Goal: Task Accomplishment & Management: Complete application form

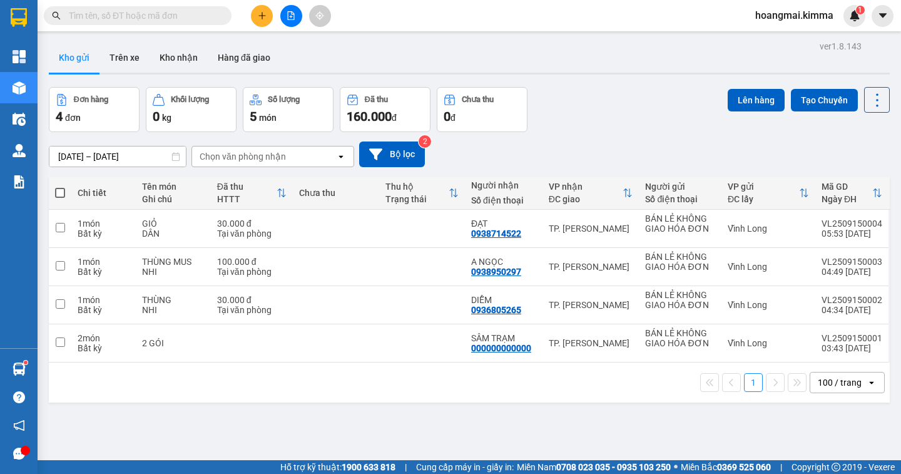
click at [267, 21] on button at bounding box center [262, 16] width 22 height 22
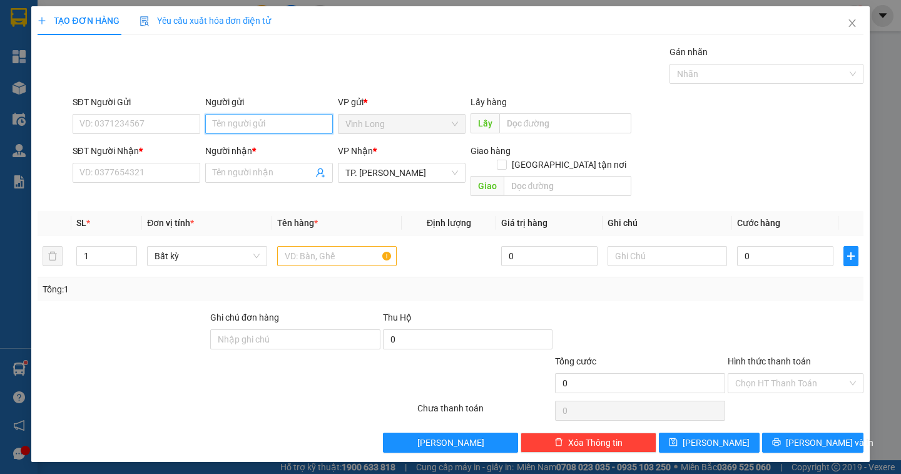
click at [226, 127] on input "Người gửi" at bounding box center [269, 124] width 128 height 20
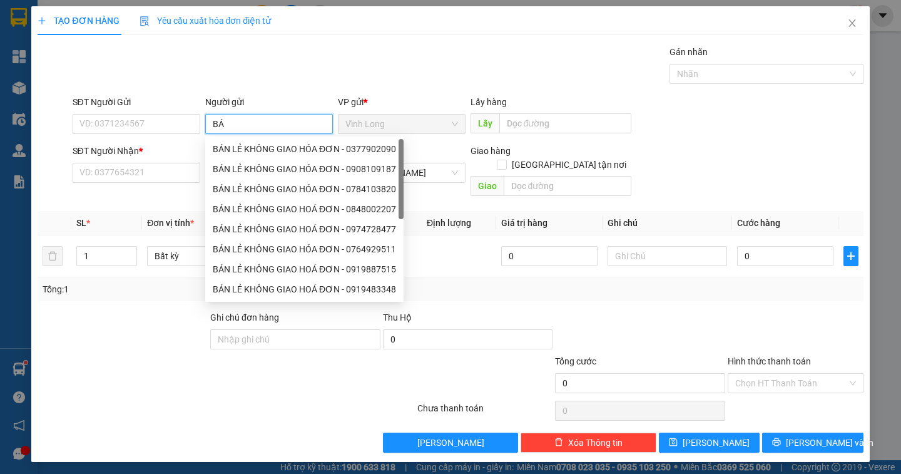
type input "BÁN"
click at [230, 149] on div "BÁN LẺ KHÔNG GIAO HÓA ĐƠN - 0377902090" at bounding box center [304, 149] width 183 height 14
type input "0377902090"
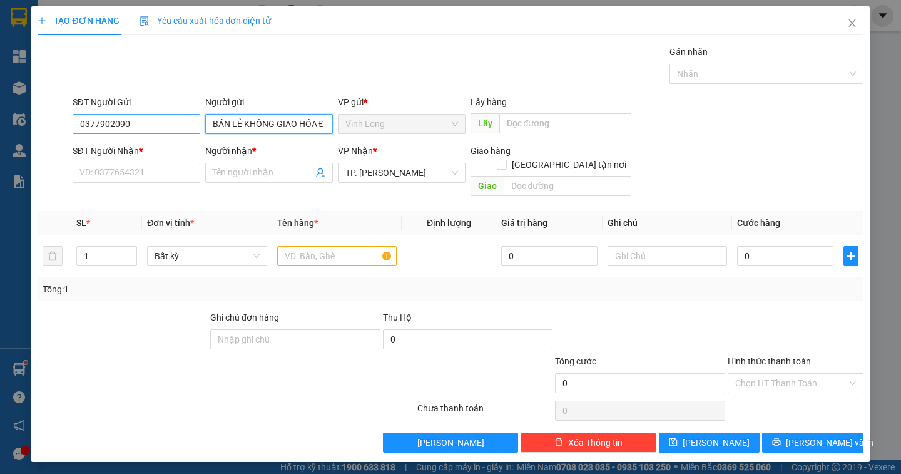
type input "BÁN LẺ KHÔNG GIAO HÓA ĐƠN"
drag, startPoint x: 158, startPoint y: 126, endPoint x: 0, endPoint y: 144, distance: 159.3
click at [0, 144] on div "TẠO ĐƠN HÀNG Yêu cầu xuất hóa đơn điện tử Transit Pickup Surcharge Ids Transit …" at bounding box center [450, 237] width 901 height 474
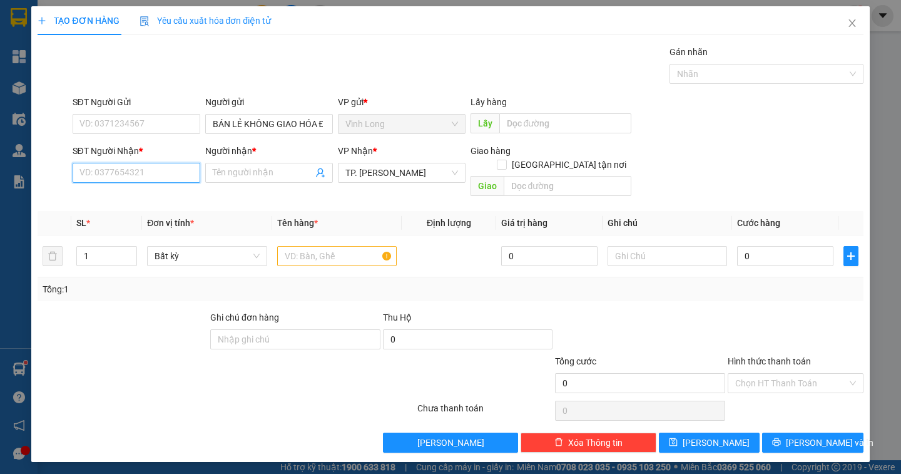
click at [114, 177] on input "SĐT Người Nhận *" at bounding box center [137, 173] width 128 height 20
type input "0836000215"
click at [166, 198] on div "0836000215 - [PERSON_NAME]" at bounding box center [141, 198] width 123 height 14
type input "[PERSON_NAME]"
type input "0836000215"
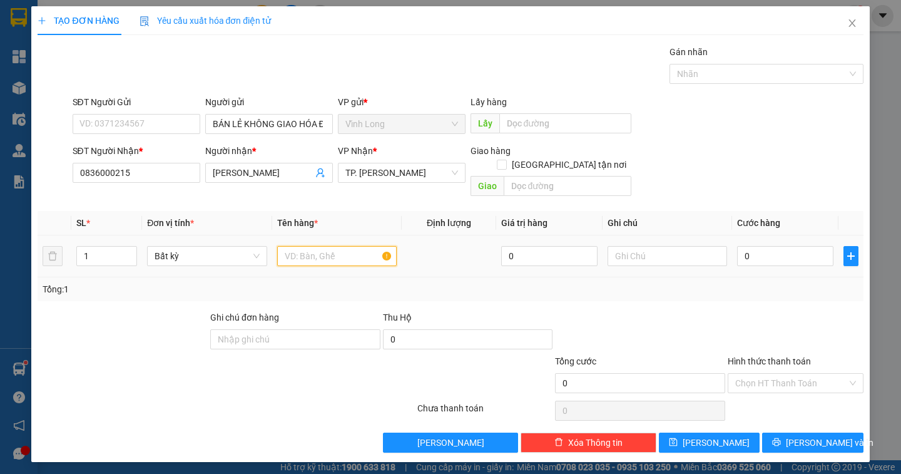
click at [303, 246] on input "text" at bounding box center [336, 256] width 119 height 20
type input "VALI"
type input "DÂN"
type input "8"
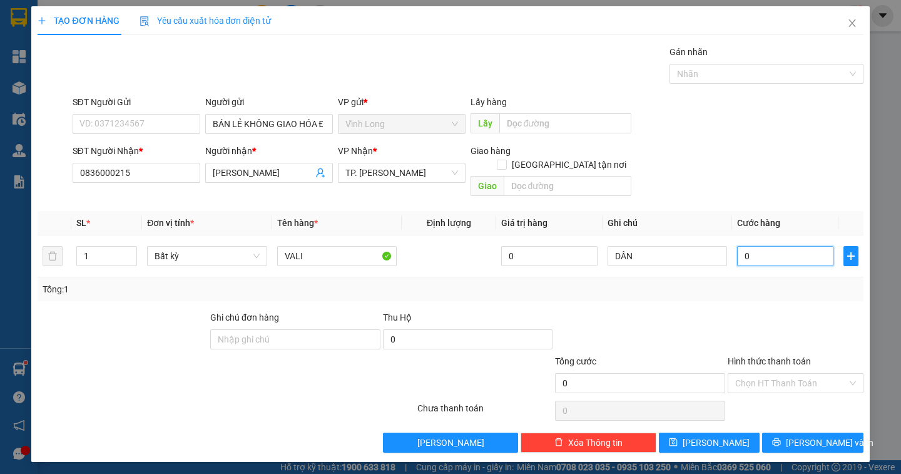
type input "8"
type input "80"
click at [786, 373] on input "Hình thức thanh toán" at bounding box center [791, 382] width 112 height 19
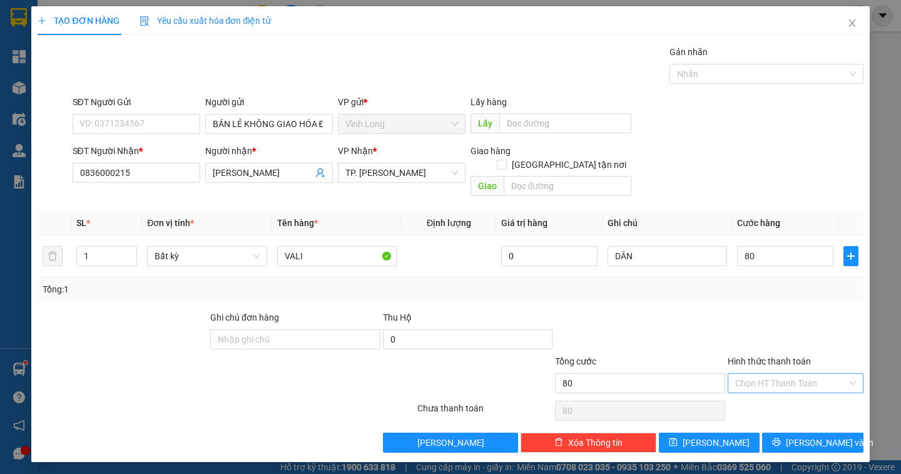
type input "80.000"
click at [781, 390] on div "Tại văn phòng" at bounding box center [795, 394] width 121 height 14
type input "0"
click at [811, 435] on span "[PERSON_NAME] và In" at bounding box center [830, 442] width 88 height 14
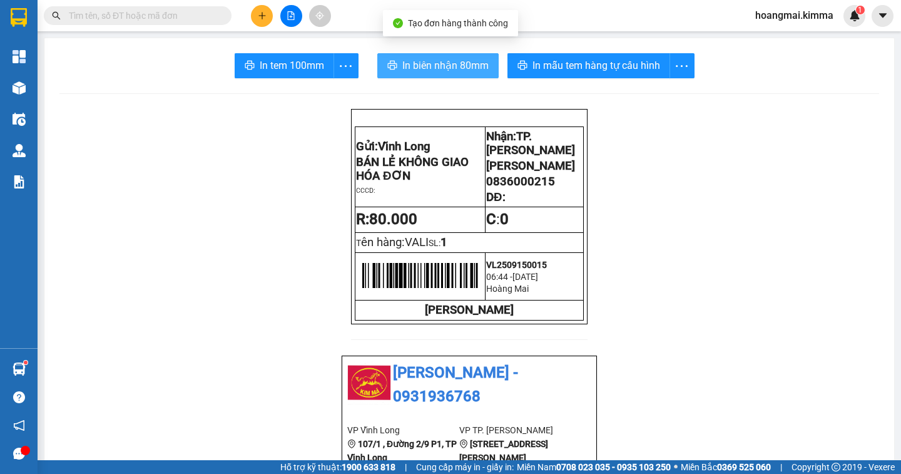
click at [437, 66] on span "In biên nhận 80mm" at bounding box center [445, 66] width 86 height 16
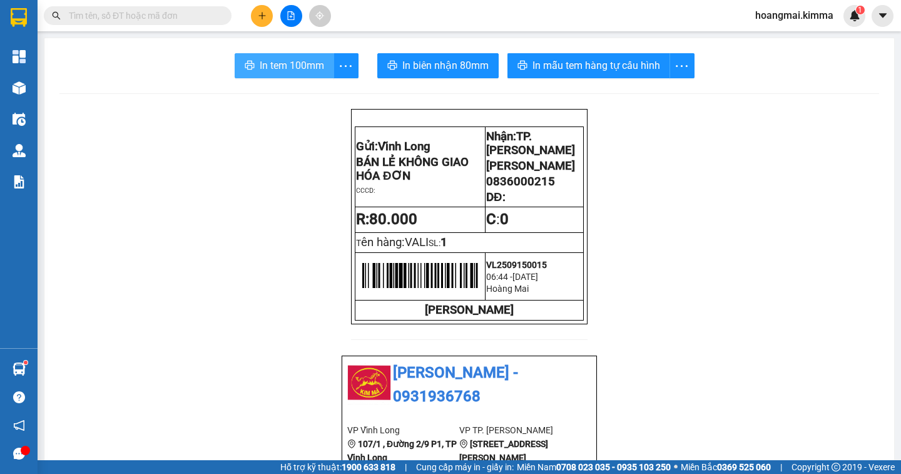
click at [273, 71] on span "In tem 100mm" at bounding box center [292, 66] width 64 height 16
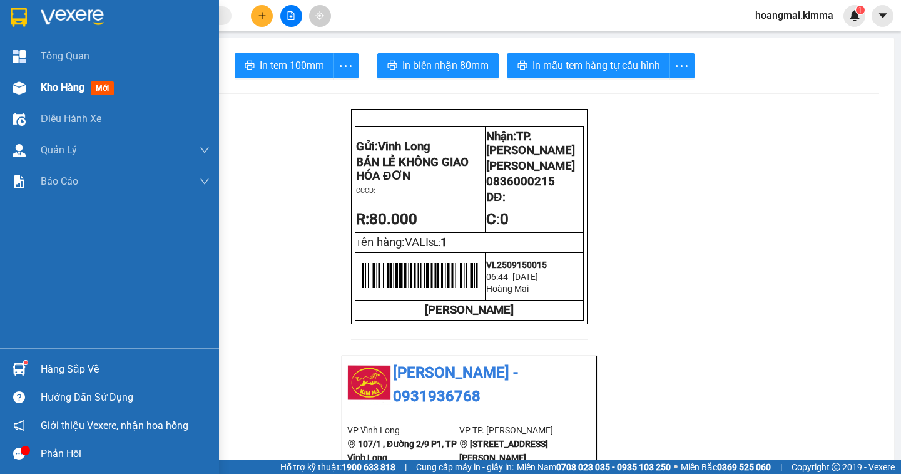
click at [35, 92] on div "Kho hàng mới" at bounding box center [109, 87] width 219 height 31
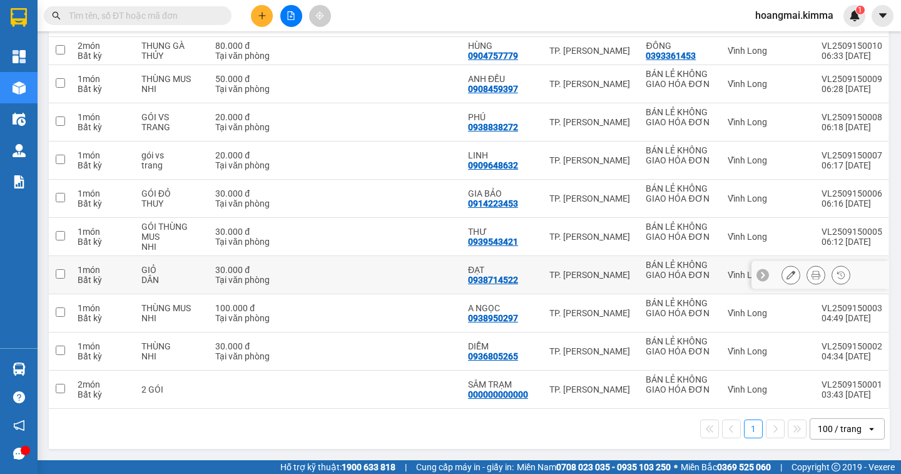
scroll to position [89, 0]
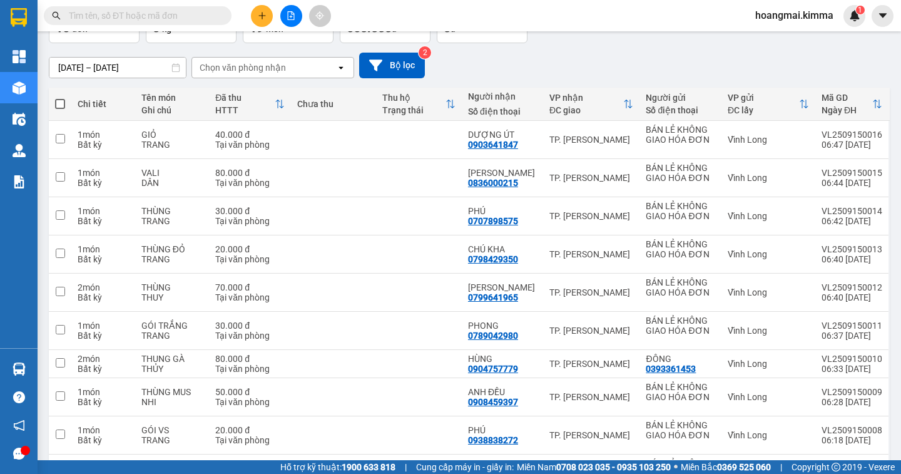
click at [62, 102] on span at bounding box center [60, 104] width 10 height 10
click at [60, 98] on input "checkbox" at bounding box center [60, 98] width 0 height 0
checkbox input "true"
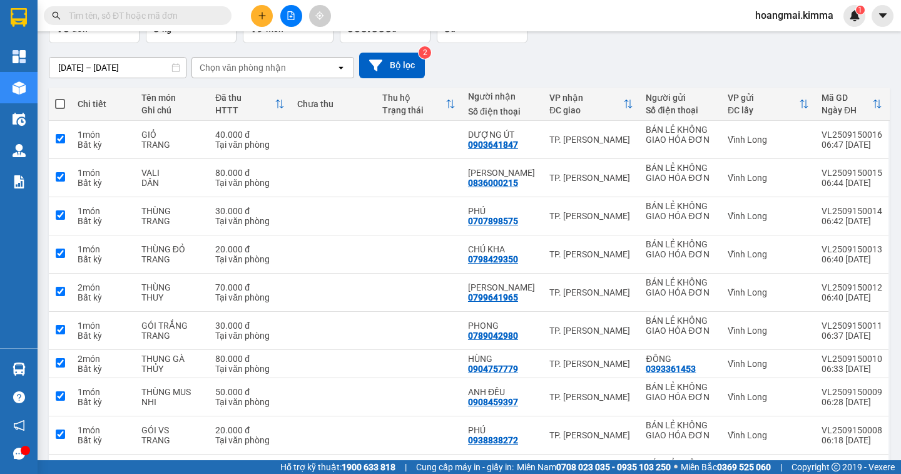
checkbox input "true"
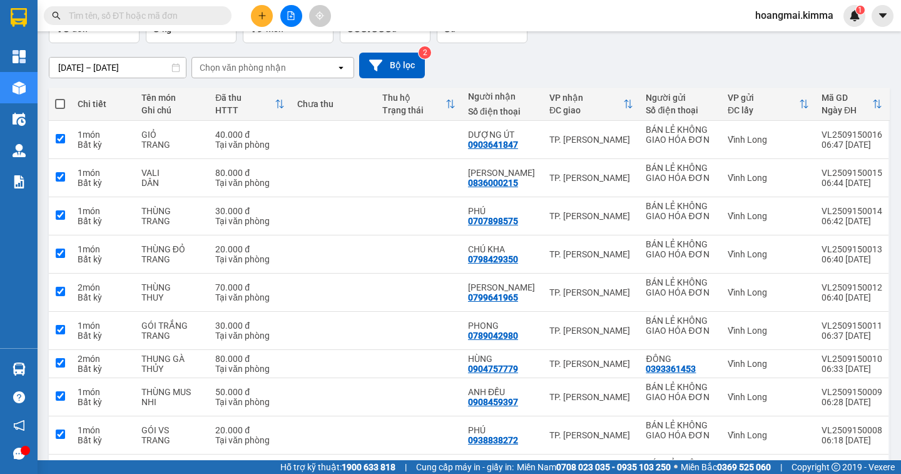
checkbox input "true"
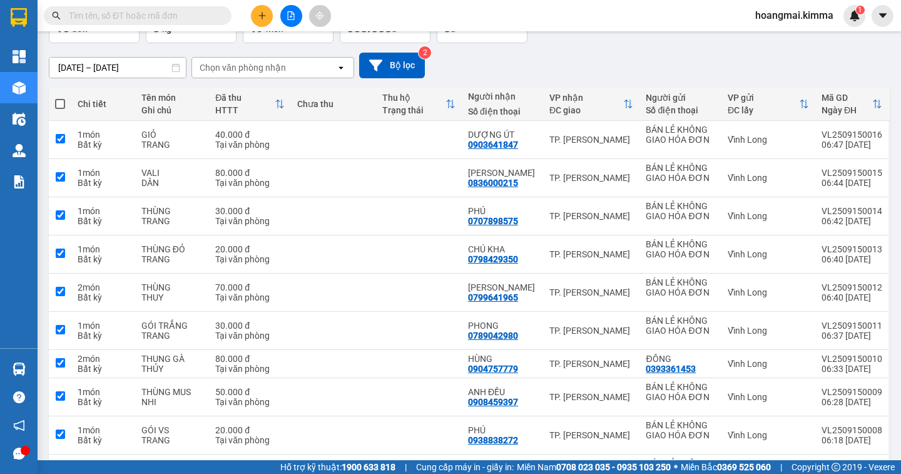
checkbox input "true"
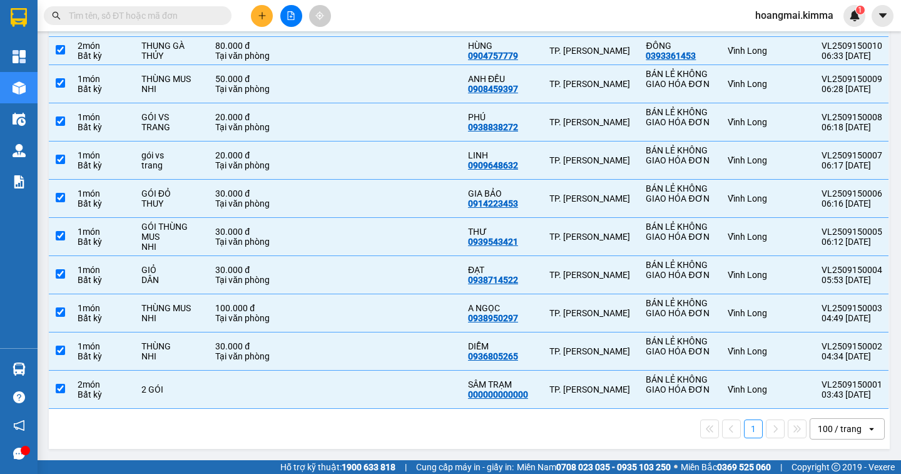
scroll to position [0, 0]
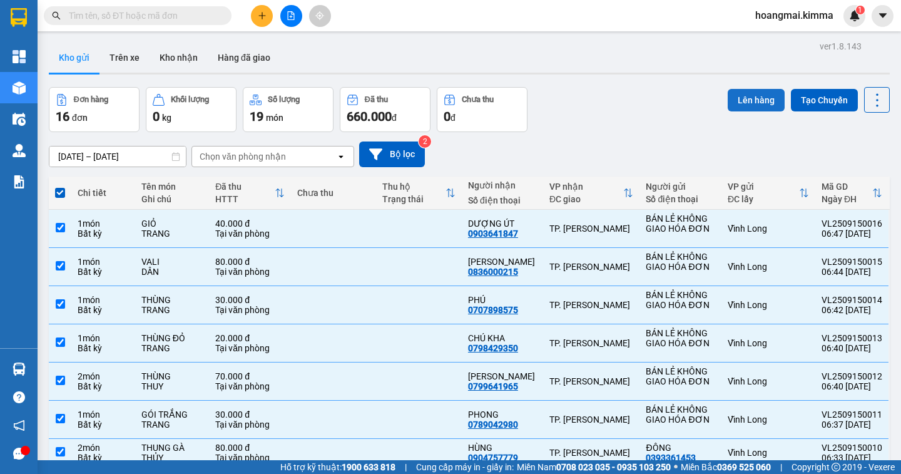
click at [760, 98] on button "Lên hàng" at bounding box center [755, 100] width 57 height 23
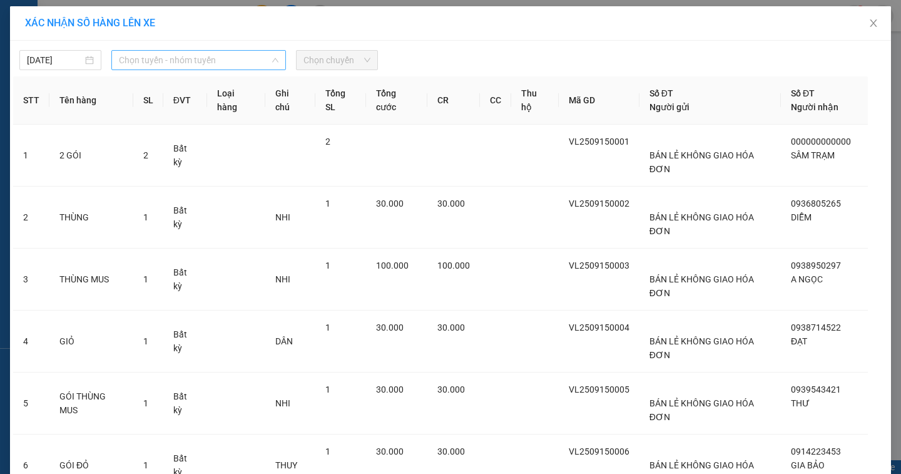
drag, startPoint x: 181, startPoint y: 64, endPoint x: 176, endPoint y: 69, distance: 7.1
click at [180, 64] on span "Chọn tuyến - nhóm tuyến" at bounding box center [199, 60] width 160 height 19
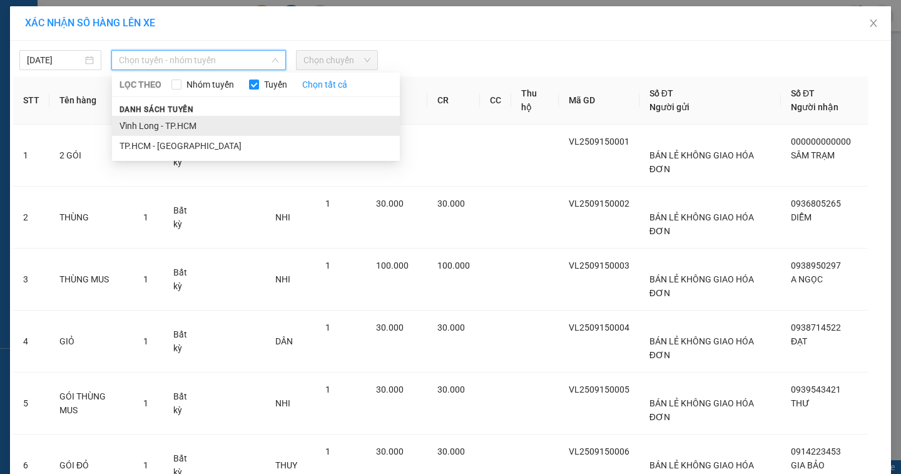
click at [156, 125] on li "Vĩnh Long - TP.HCM" at bounding box center [256, 126] width 288 height 20
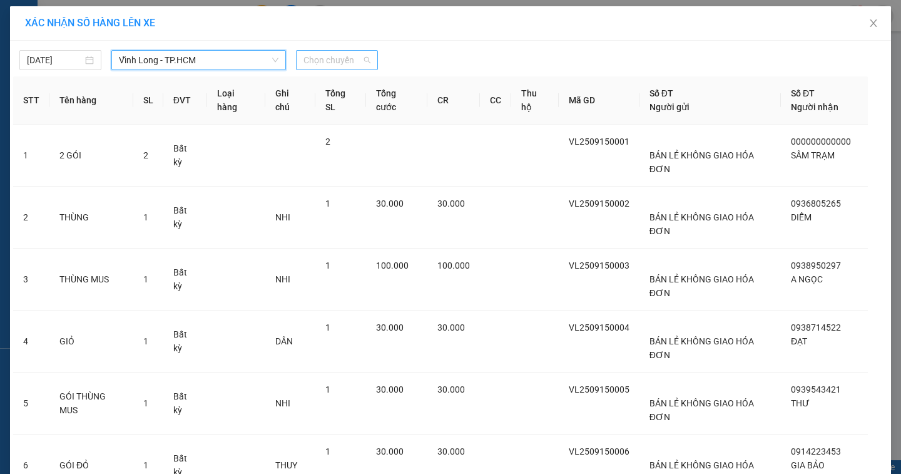
click at [317, 66] on span "Chọn chuyến" at bounding box center [336, 60] width 67 height 19
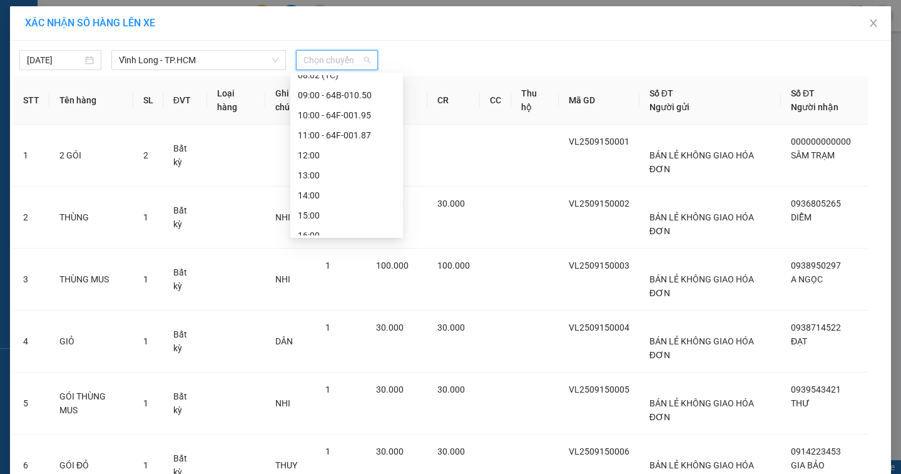
scroll to position [125, 0]
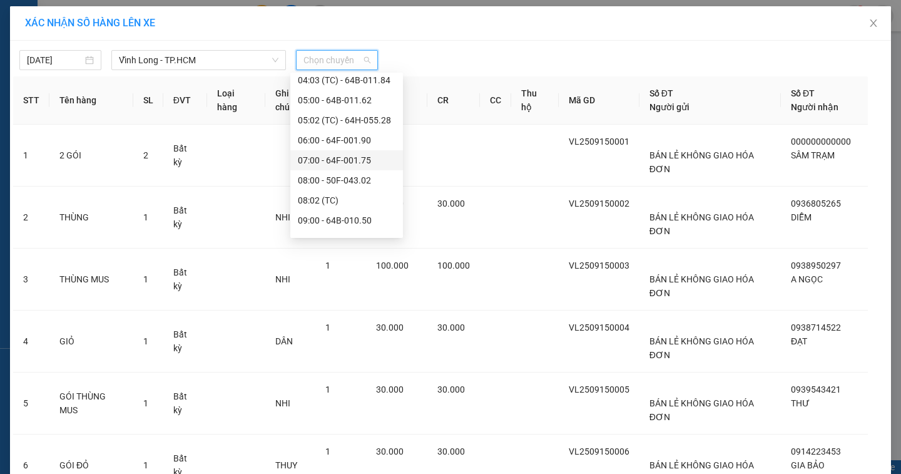
click at [341, 161] on div "07:00 - 64F-001.75" at bounding box center [347, 160] width 98 height 14
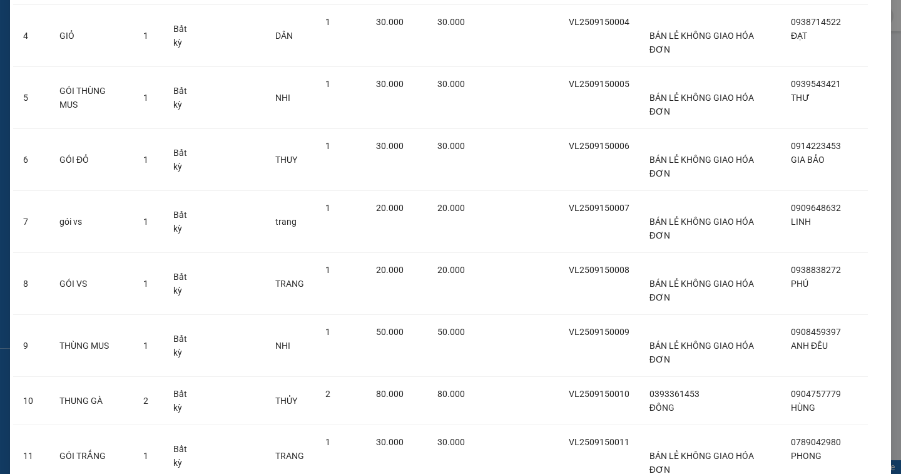
scroll to position [520, 0]
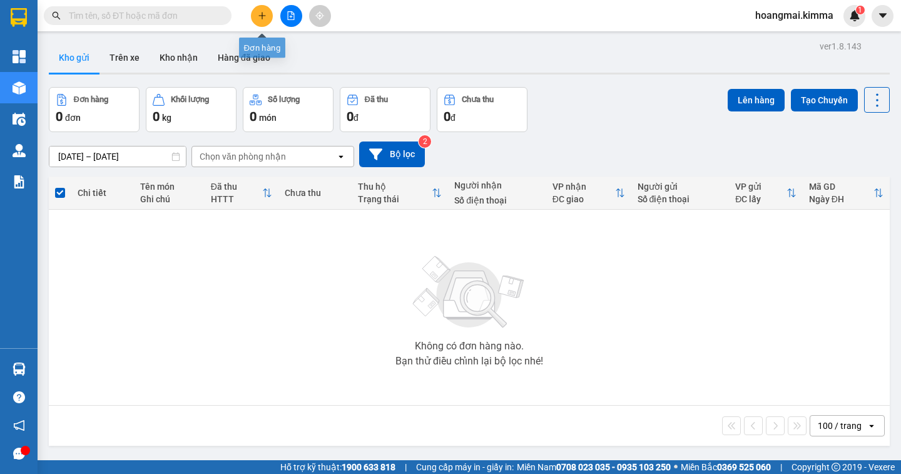
click at [258, 19] on icon "plus" at bounding box center [262, 15] width 9 height 9
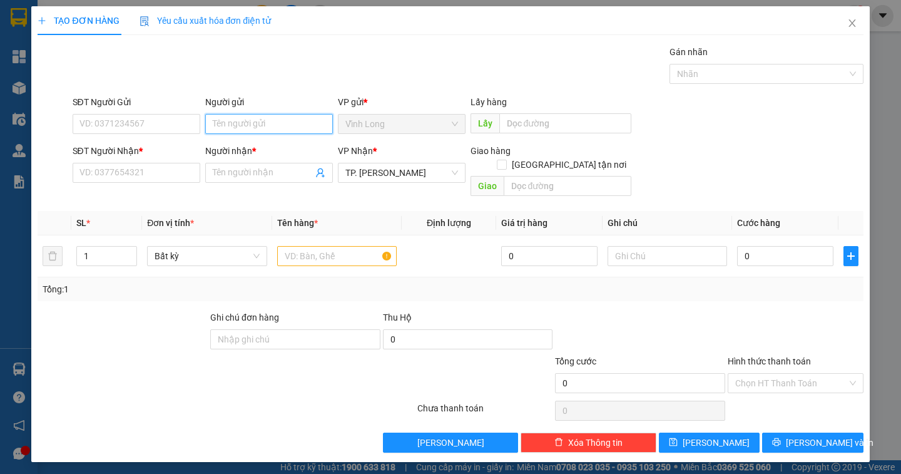
click at [225, 122] on input "Người gửi" at bounding box center [269, 124] width 128 height 20
type input "BA"
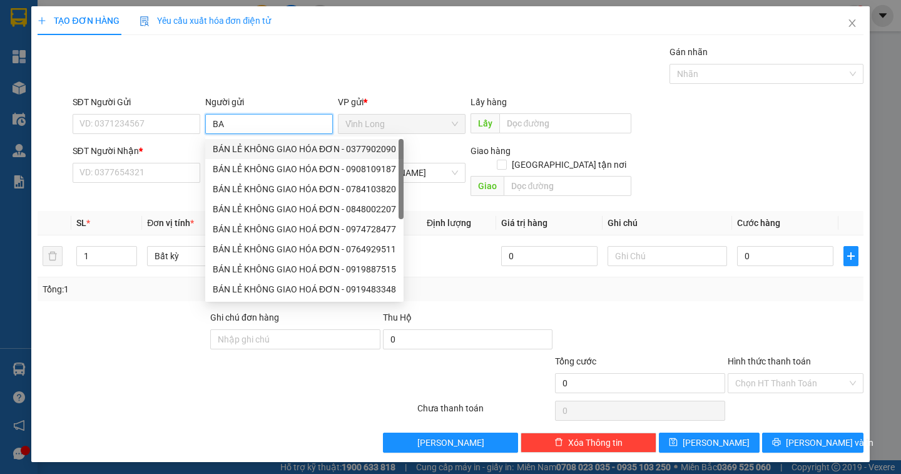
drag, startPoint x: 237, startPoint y: 144, endPoint x: 195, endPoint y: 134, distance: 43.8
click at [237, 145] on div "BÁN LẺ KHÔNG GIAO HÓA ĐƠN - 0377902090" at bounding box center [304, 149] width 183 height 14
type input "0377902090"
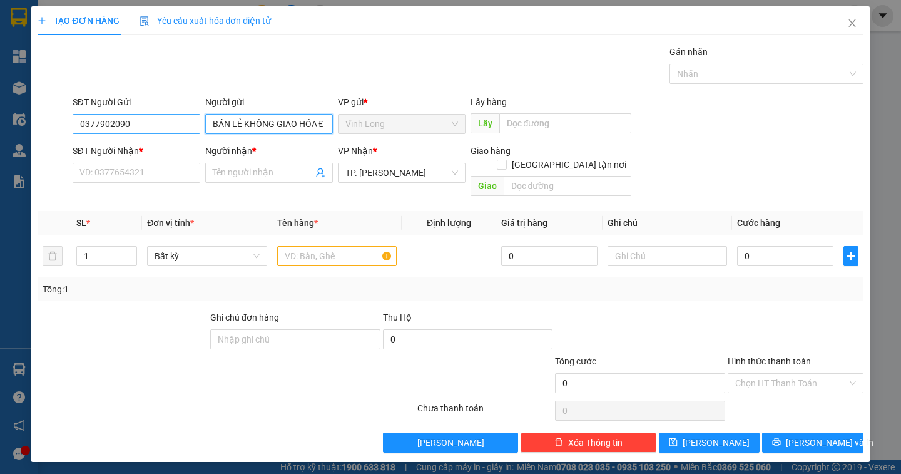
type input "BÁN LẺ KHÔNG GIAO HÓA ĐƠN"
drag, startPoint x: 166, startPoint y: 130, endPoint x: 48, endPoint y: 144, distance: 118.5
click at [48, 144] on form "SĐT Người Gửi 0377902090 0377902090 Người gửi BÁN LẺ KHÔNG GIAO HÓA ĐƠN VP gửi …" at bounding box center [450, 148] width 825 height 106
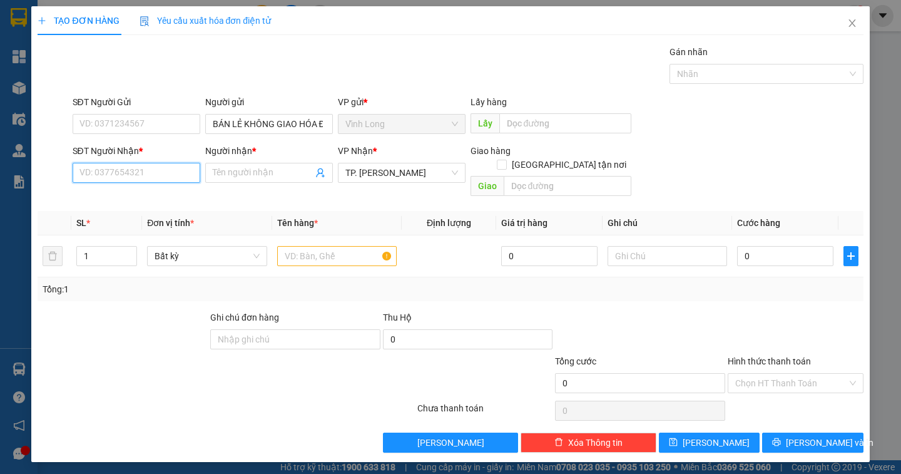
click at [108, 176] on input "SĐT Người Nhận *" at bounding box center [137, 173] width 128 height 20
type input "0383823811"
click at [101, 193] on div "0383823811 - HUẾ HƯƠNG" at bounding box center [136, 198] width 113 height 14
type input "HUẾ HƯƠNG"
type input "0383823811"
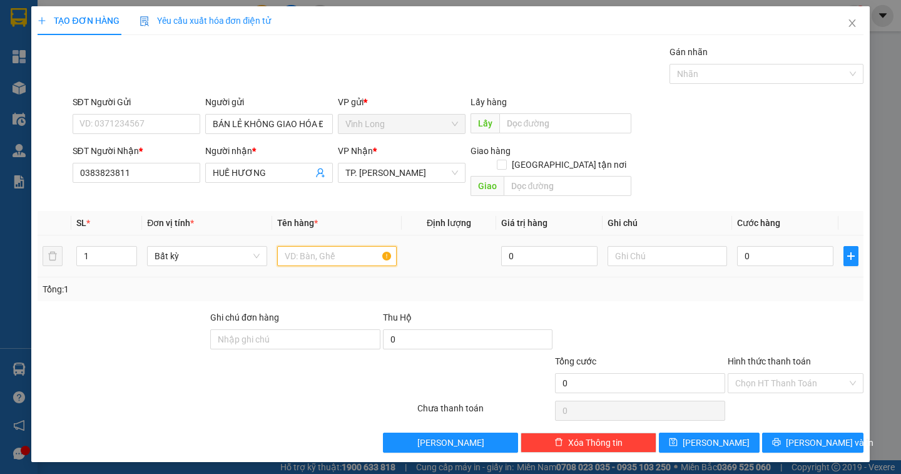
click at [287, 246] on input "text" at bounding box center [336, 256] width 119 height 20
type input "GÓI"
type input "DÂN"
type input "2"
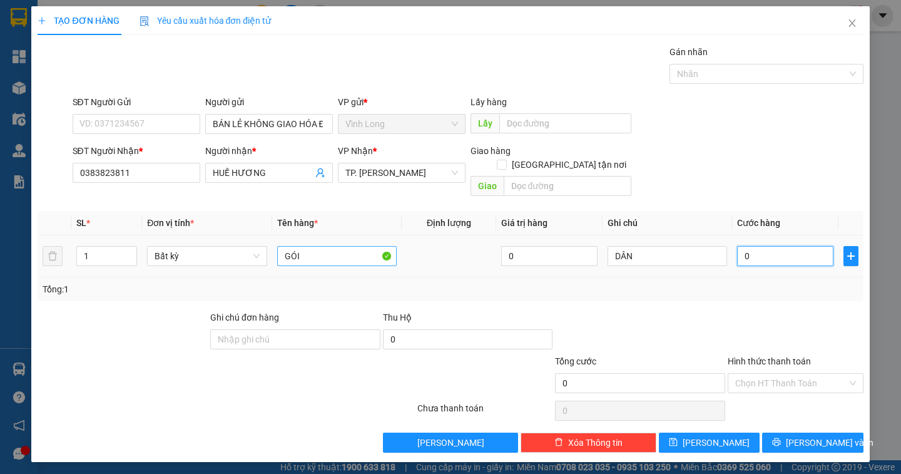
type input "2"
type input "20"
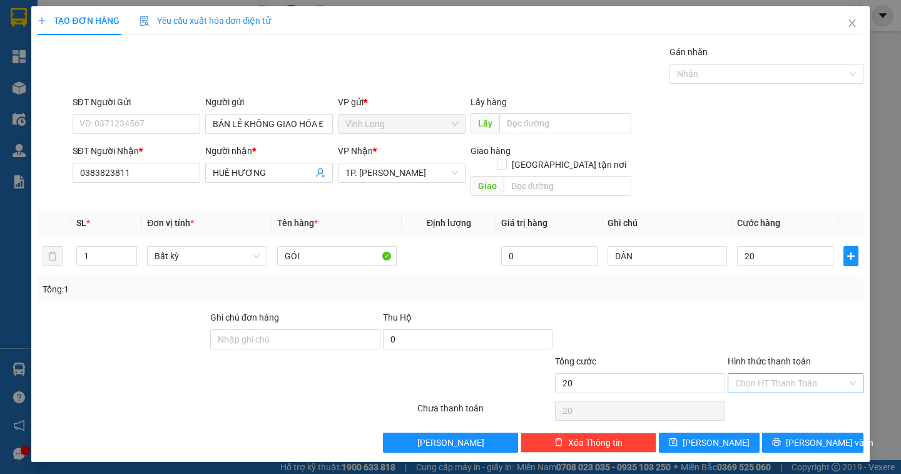
click at [792, 375] on input "Hình thức thanh toán" at bounding box center [791, 382] width 112 height 19
type input "20.000"
click at [776, 396] on div "Tại văn phòng" at bounding box center [795, 394] width 121 height 14
type input "0"
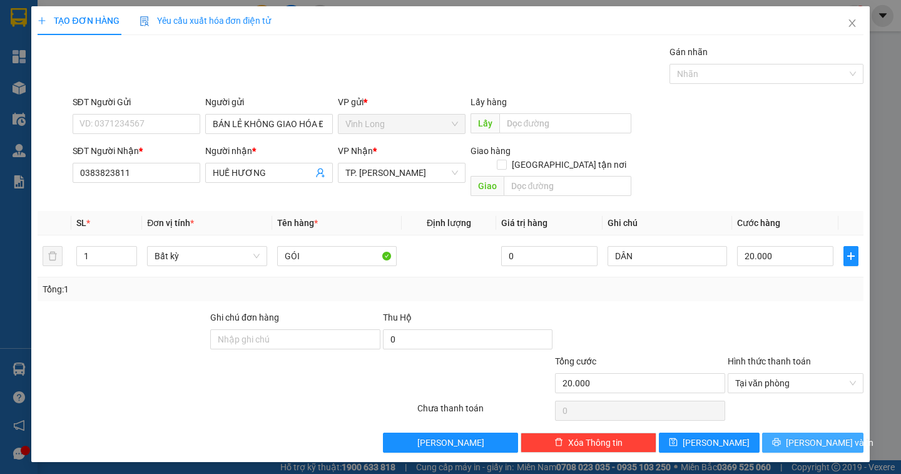
click at [804, 435] on span "[PERSON_NAME] và In" at bounding box center [830, 442] width 88 height 14
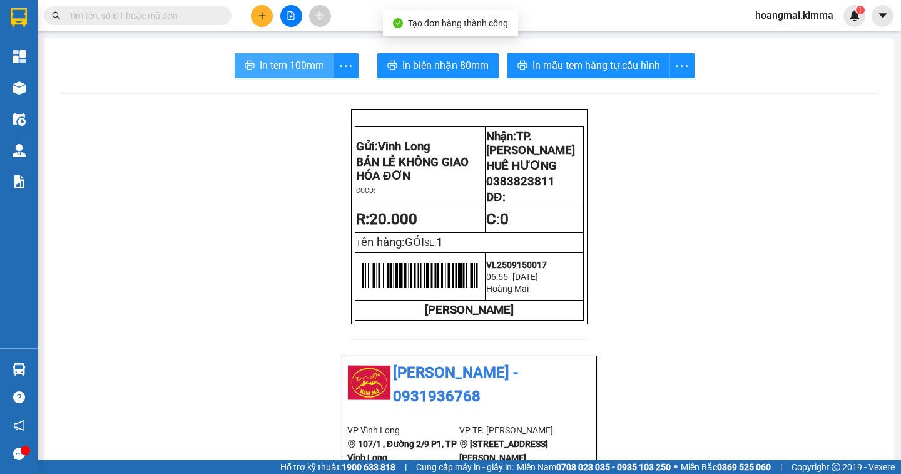
click at [296, 66] on span "In tem 100mm" at bounding box center [292, 66] width 64 height 16
click at [296, 61] on span "In tem 100mm" at bounding box center [292, 66] width 64 height 16
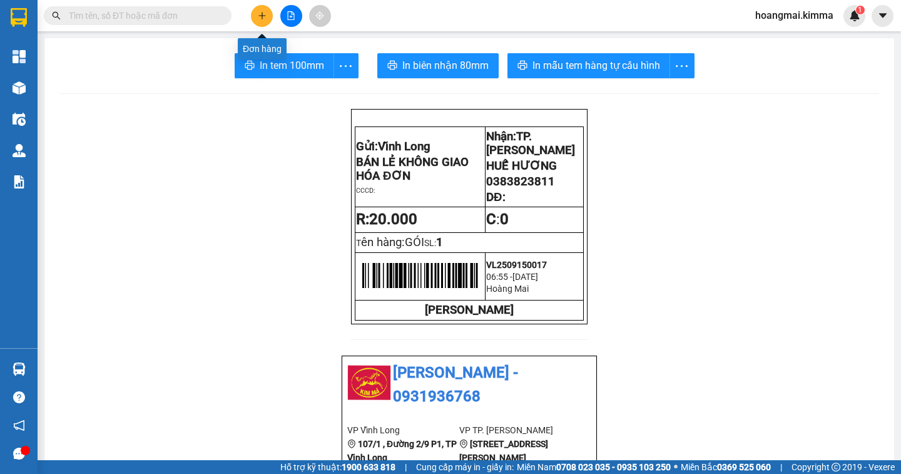
click at [258, 22] on button at bounding box center [262, 16] width 22 height 22
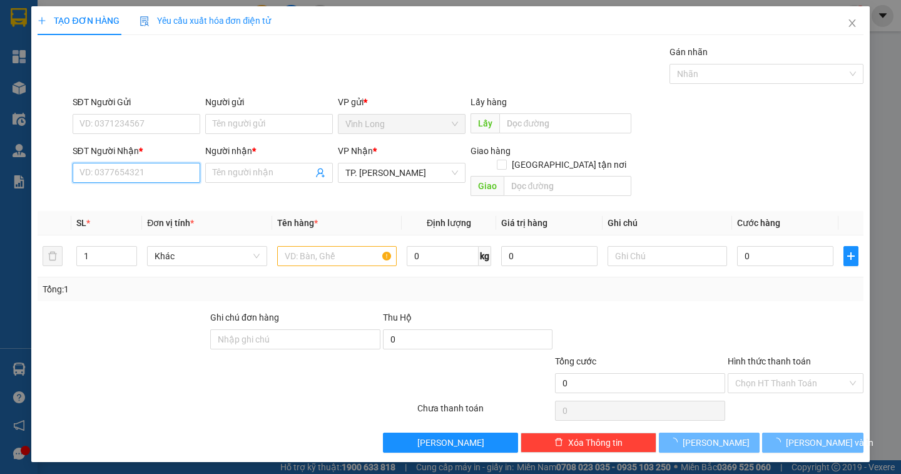
click at [123, 168] on input "SĐT Người Nhận *" at bounding box center [137, 173] width 128 height 20
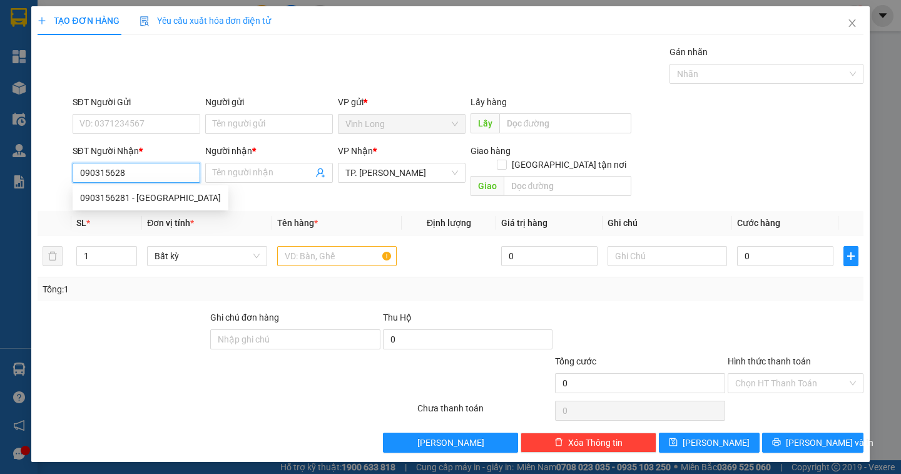
type input "0903156281"
click at [136, 203] on div "0903156281 - [GEOGRAPHIC_DATA]" at bounding box center [150, 198] width 141 height 14
type input "[PERSON_NAME]"
type input "0903156281"
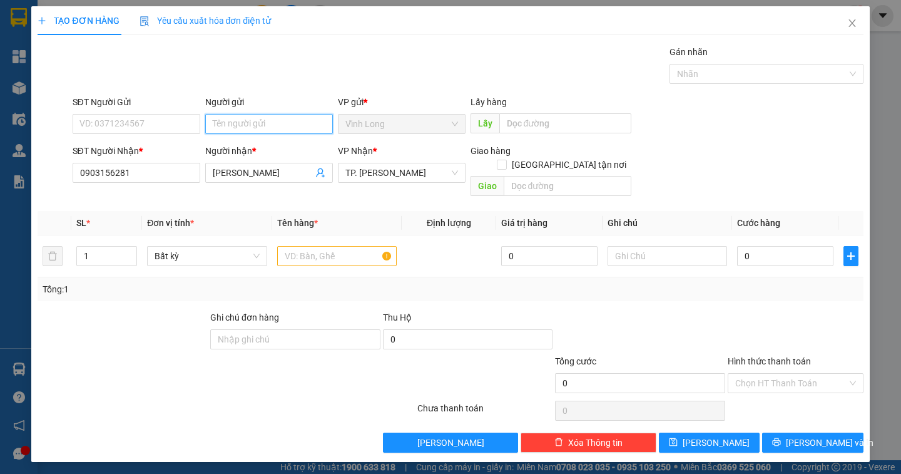
click at [223, 128] on input "Người gửi" at bounding box center [269, 124] width 128 height 20
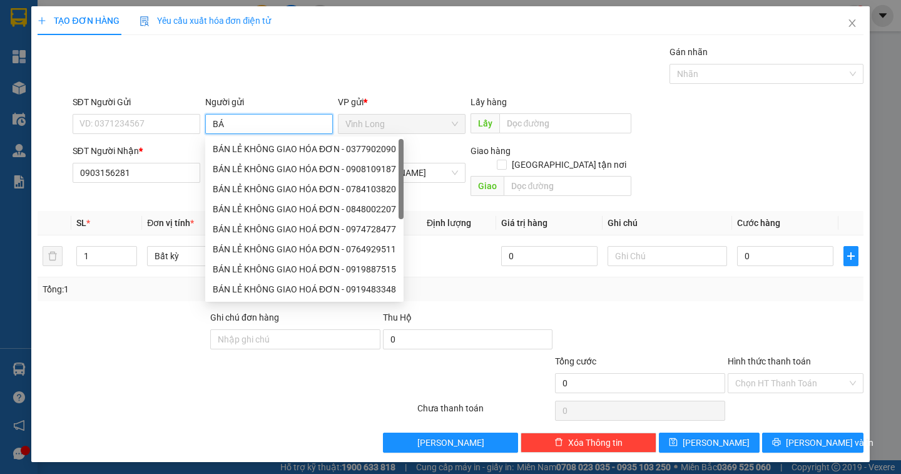
type input "BÁN"
click at [270, 148] on div "BÁN LẺ KHÔNG GIAO HÓA ĐƠN - 0377902090" at bounding box center [304, 149] width 183 height 14
type input "0377902090"
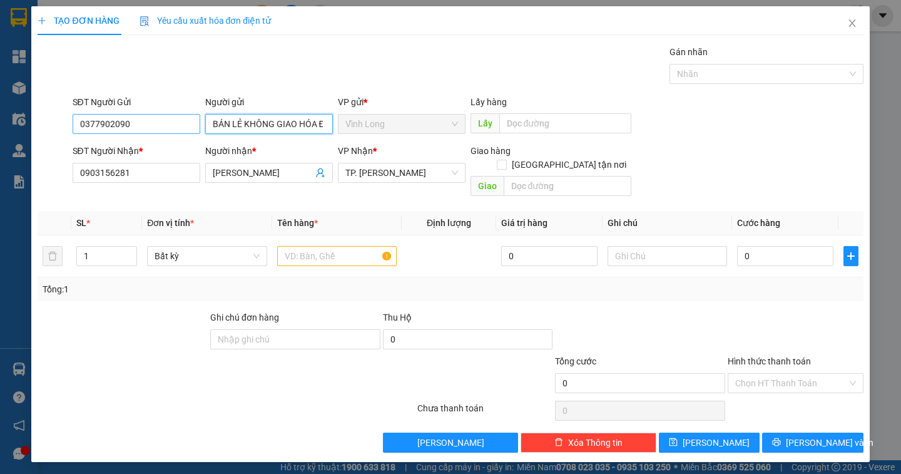
type input "BÁN LẺ KHÔNG GIAO HÓA ĐƠN"
drag, startPoint x: 144, startPoint y: 114, endPoint x: 32, endPoint y: 129, distance: 113.5
click at [32, 129] on div "TẠO ĐƠN HÀNG Yêu cầu xuất hóa đơn điện tử Transit Pickup Surcharge Ids Transit …" at bounding box center [450, 233] width 838 height 455
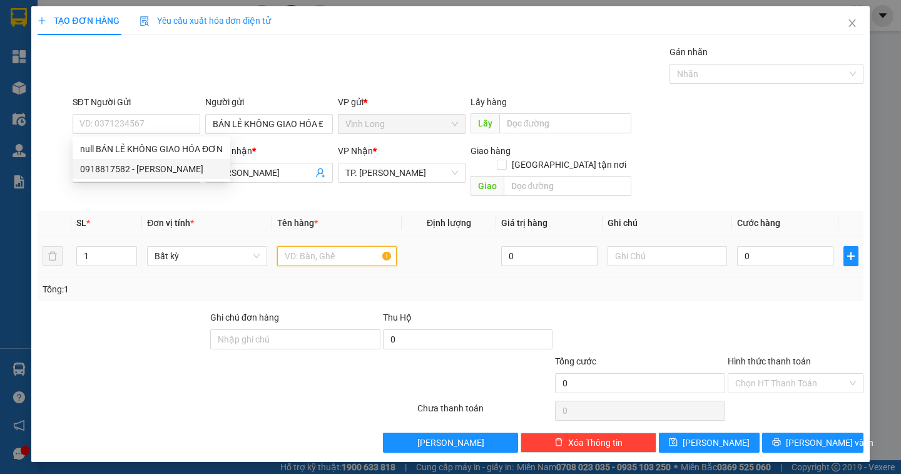
click at [305, 246] on input "text" at bounding box center [336, 256] width 119 height 20
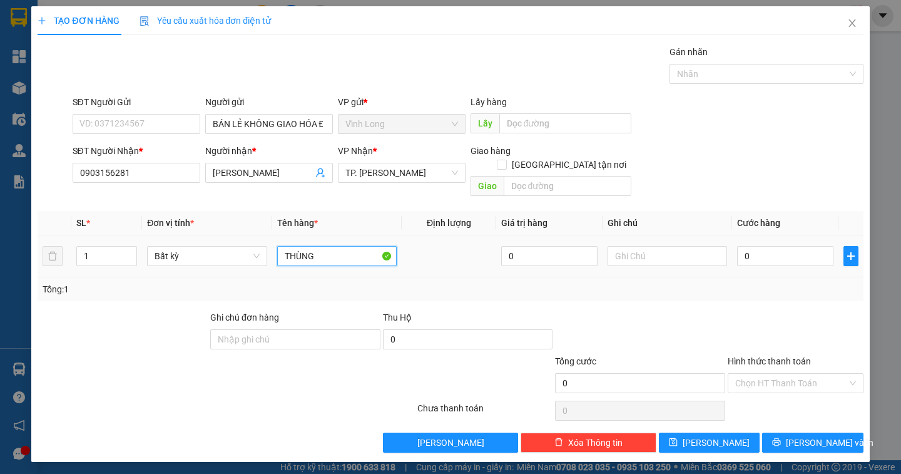
type input "THÙNG"
type input "DÂN"
type input "3"
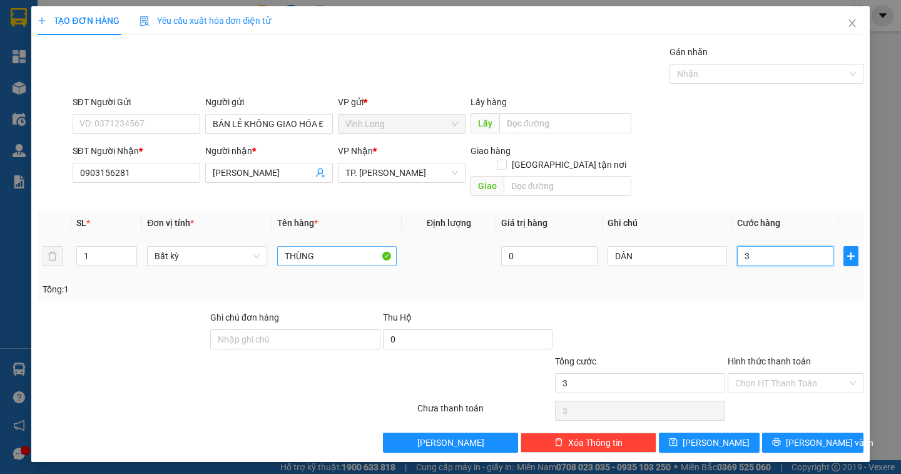
type input "30"
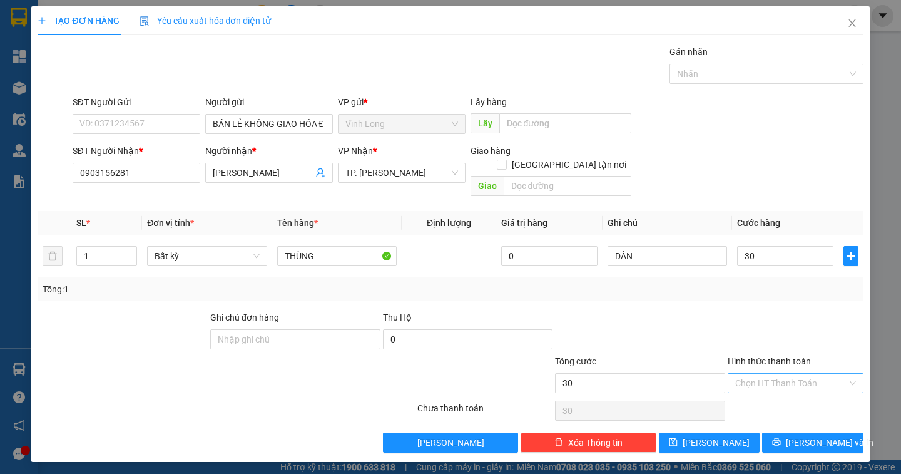
click at [772, 373] on input "Hình thức thanh toán" at bounding box center [791, 382] width 112 height 19
type input "30.000"
click at [763, 392] on div "Tại văn phòng" at bounding box center [795, 394] width 121 height 14
type input "0"
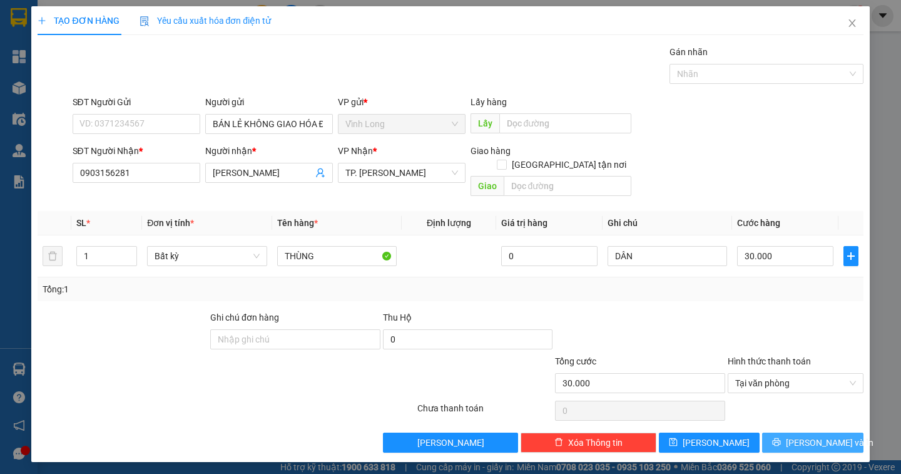
click at [781, 437] on icon "printer" at bounding box center [776, 441] width 9 height 9
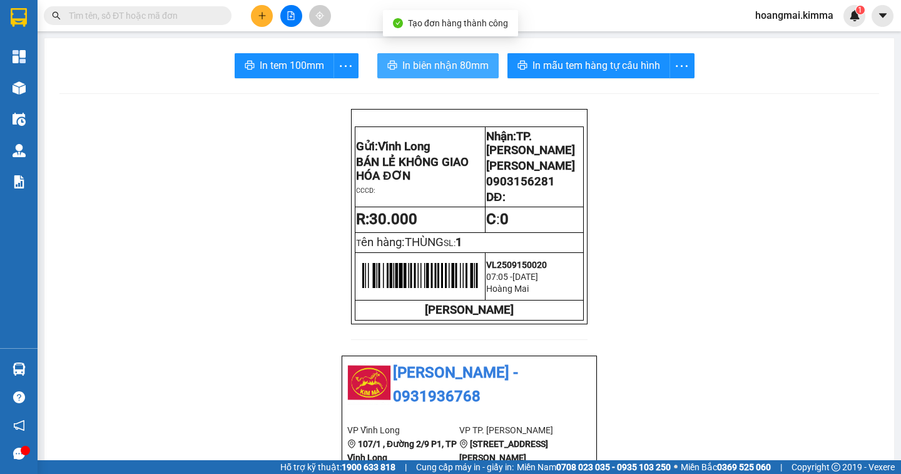
click at [448, 71] on span "In biên nhận 80mm" at bounding box center [445, 66] width 86 height 16
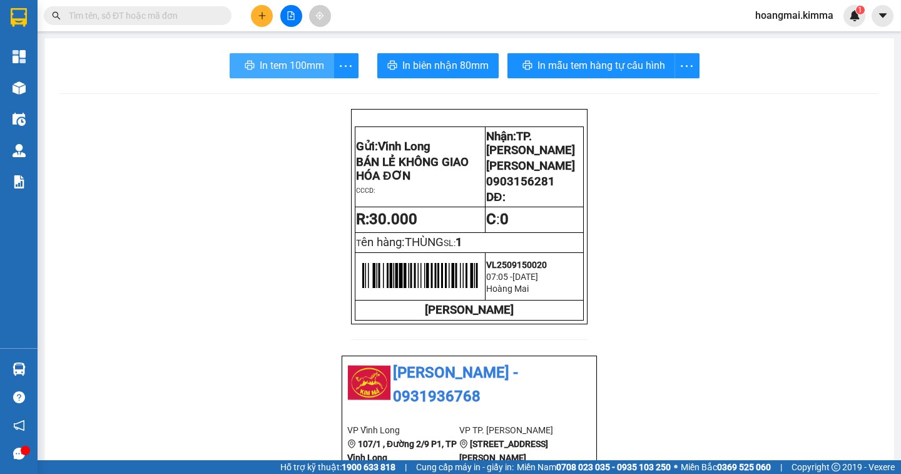
click at [273, 66] on span "In tem 100mm" at bounding box center [292, 66] width 64 height 16
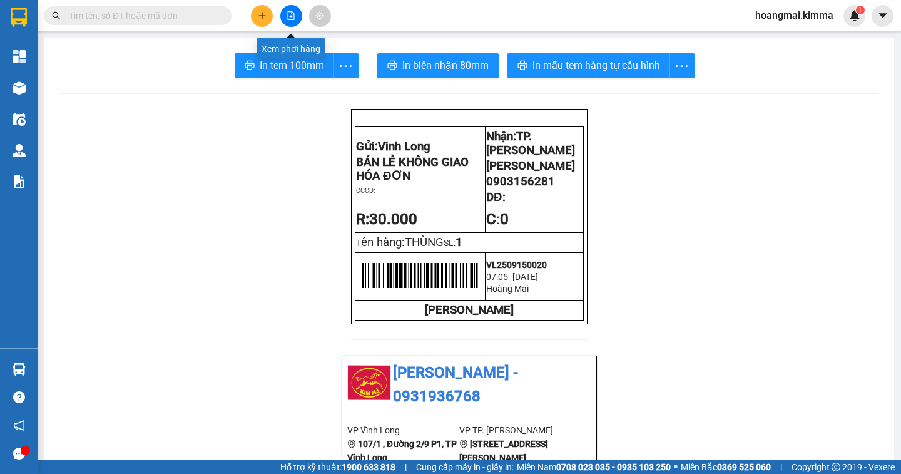
click at [291, 9] on button at bounding box center [291, 16] width 22 height 22
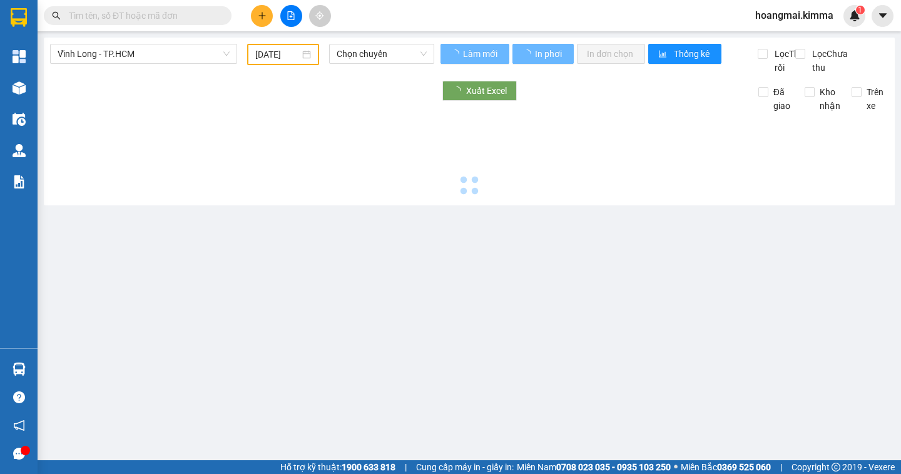
type input "[DATE]"
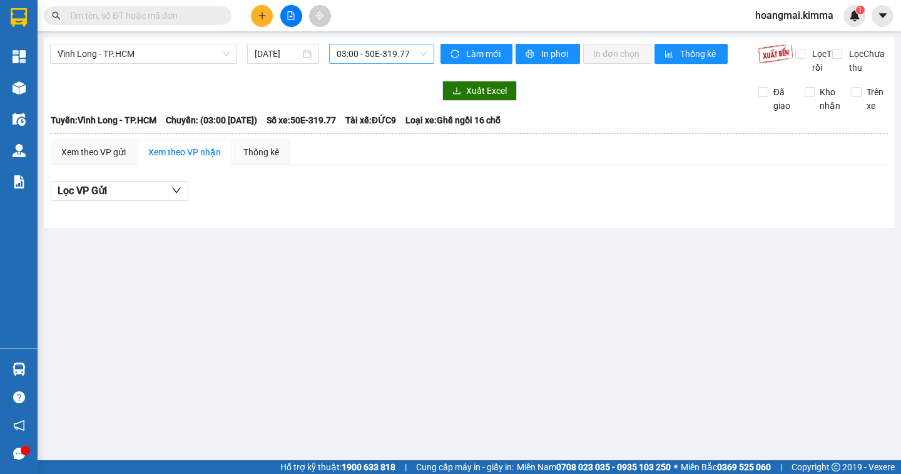
click at [359, 58] on span "03:00 - 50E-319.77" at bounding box center [382, 53] width 90 height 19
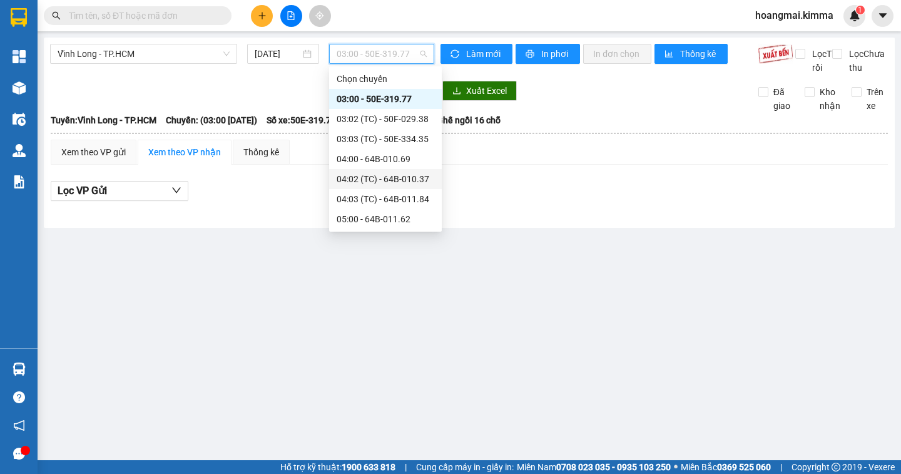
scroll to position [63, 0]
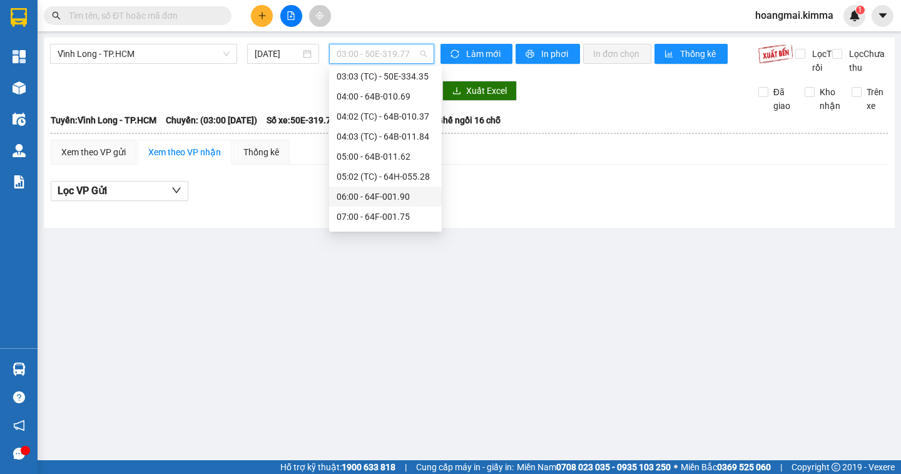
click at [361, 196] on div "06:00 - 64F-001.90" at bounding box center [386, 197] width 98 height 14
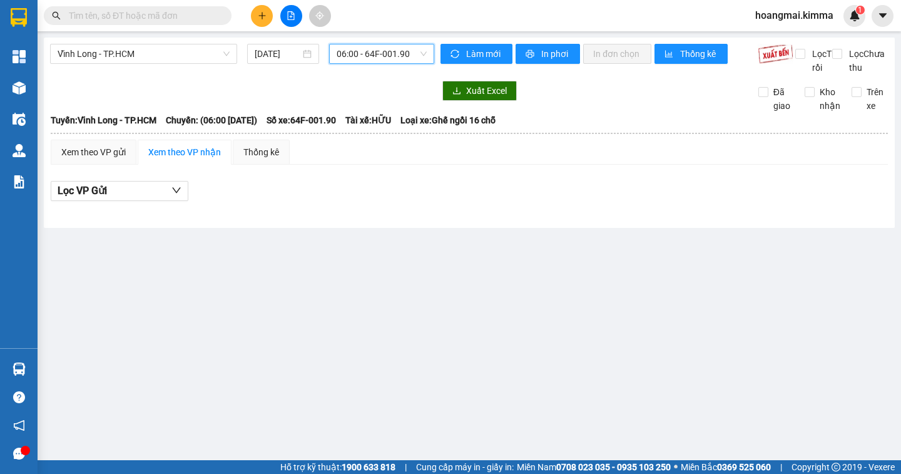
click at [368, 54] on span "06:00 - 64F-001.90" at bounding box center [382, 53] width 90 height 19
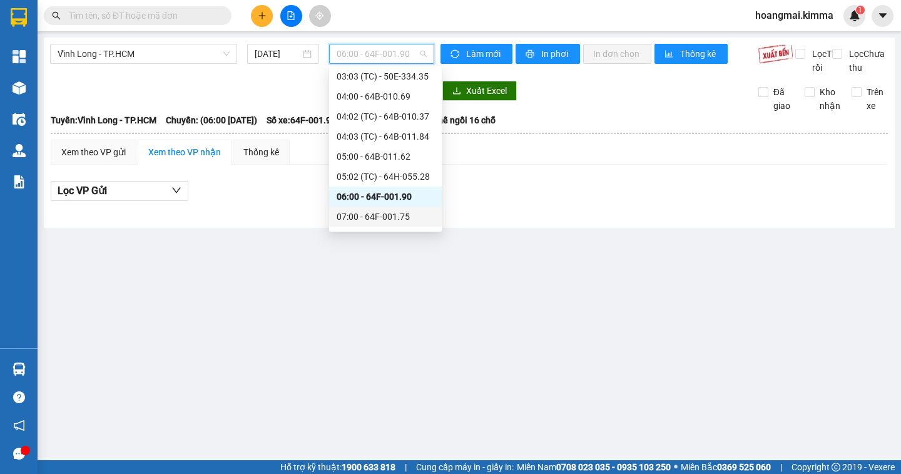
click at [372, 213] on div "07:00 - 64F-001.75" at bounding box center [386, 217] width 98 height 14
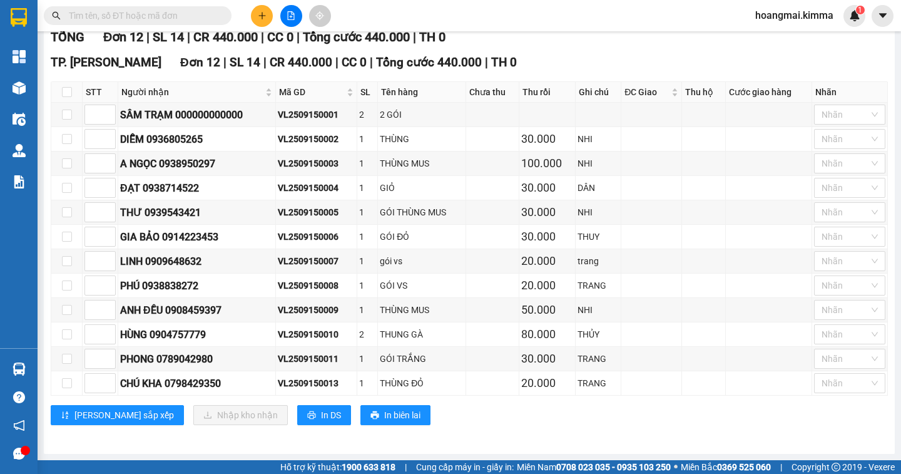
scroll to position [194, 0]
click at [256, 16] on button at bounding box center [262, 16] width 22 height 22
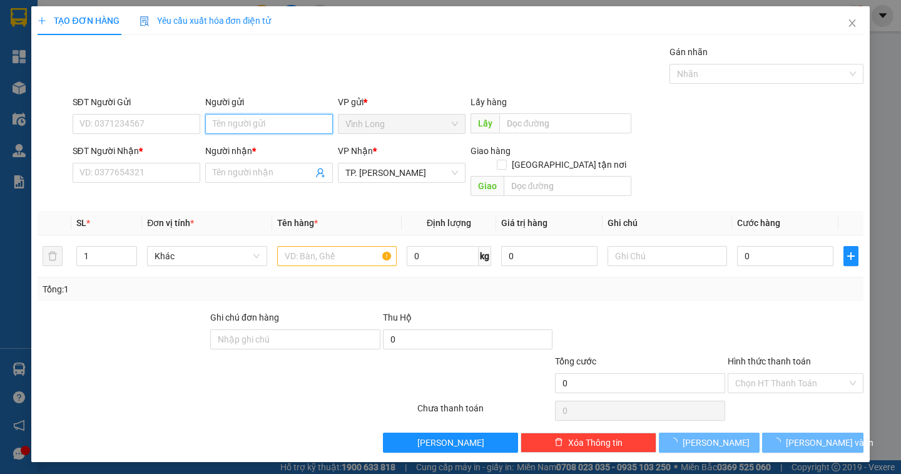
click at [233, 121] on input "Người gửi" at bounding box center [269, 124] width 128 height 20
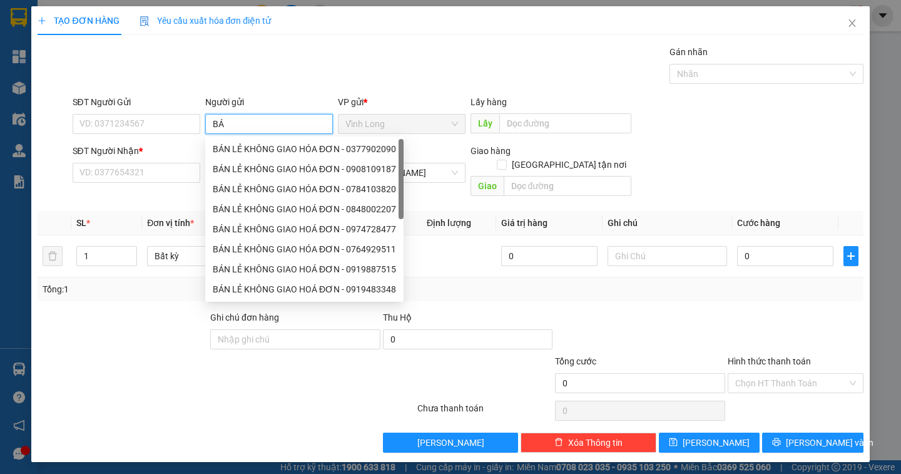
type input "BÁN"
click at [233, 148] on div "BÁN LẺ KHÔNG GIAO HÓA ĐƠN - 0377902090" at bounding box center [304, 149] width 183 height 14
type input "0377902090"
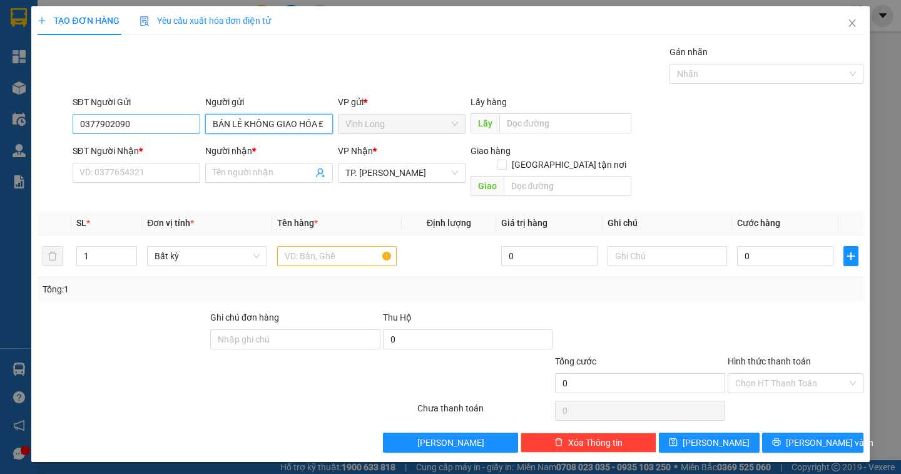
type input "BÁN LẺ KHÔNG GIAO HÓA ĐƠN"
drag, startPoint x: 180, startPoint y: 129, endPoint x: 11, endPoint y: 129, distance: 169.5
click at [55, 131] on div "SĐT Người Gửi 0377902090 0377902090 Người gửi BÁN LẺ KHÔNG GIAO HÓA ĐƠN VP gửi …" at bounding box center [450, 117] width 828 height 44
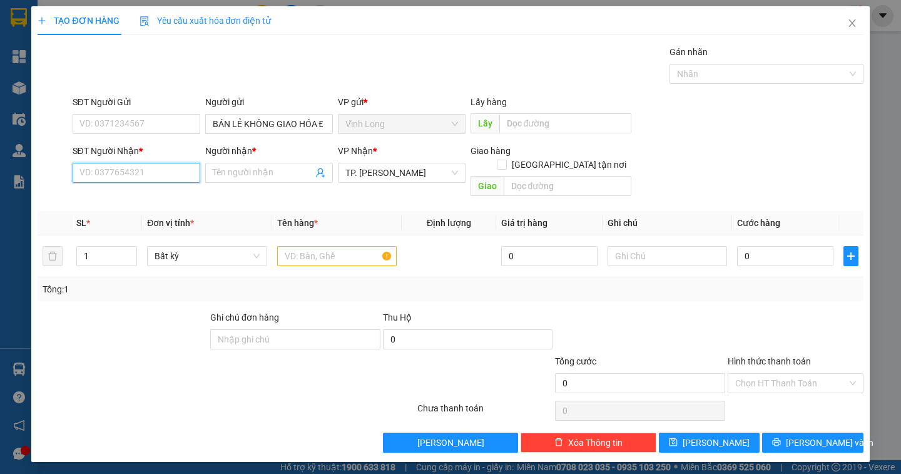
click at [88, 175] on input "SĐT Người Nhận *" at bounding box center [137, 173] width 128 height 20
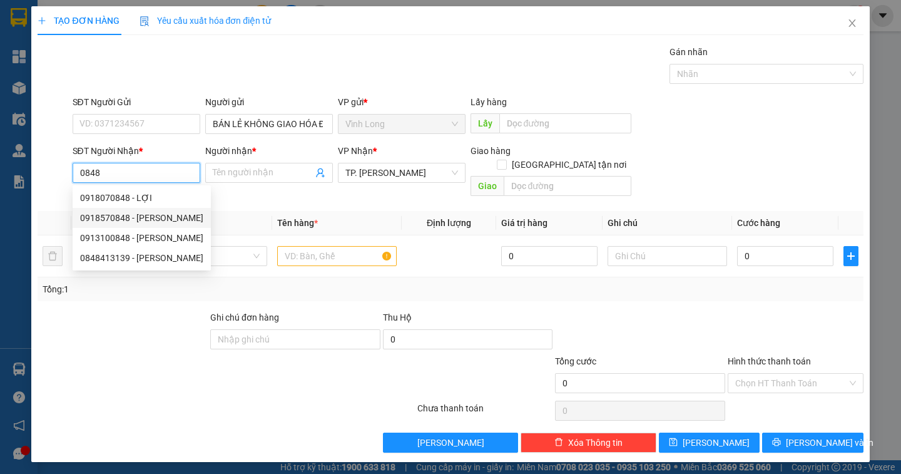
click at [118, 219] on div "0918570848 - [PERSON_NAME]" at bounding box center [141, 218] width 123 height 14
type input "0918570848"
type input "[PERSON_NAME]"
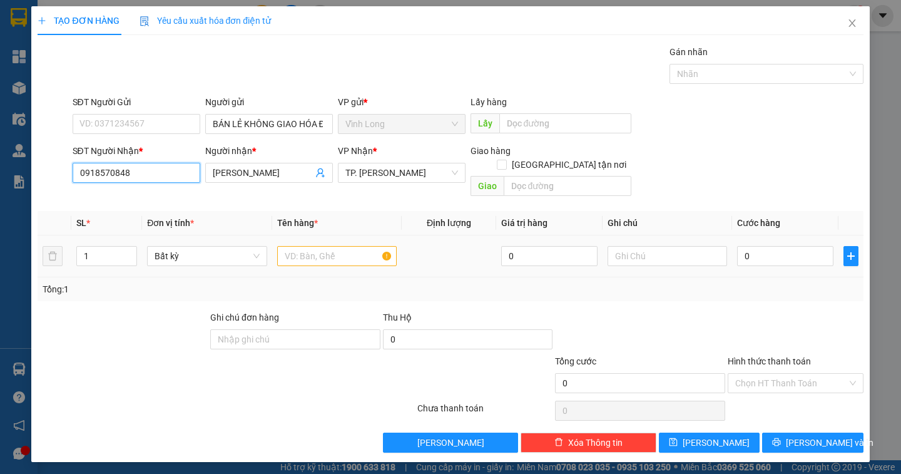
type input "0918570848"
click at [324, 246] on input "text" at bounding box center [336, 256] width 119 height 20
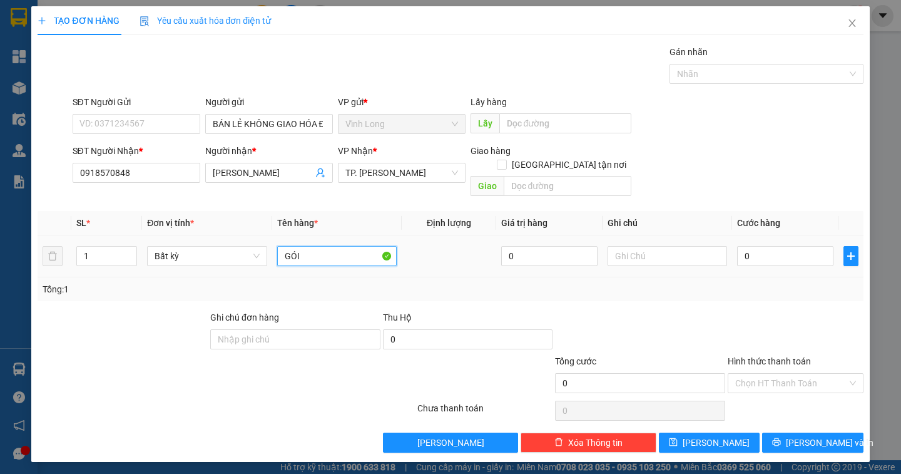
type input "GÓI"
type input "DÂN"
type input "3"
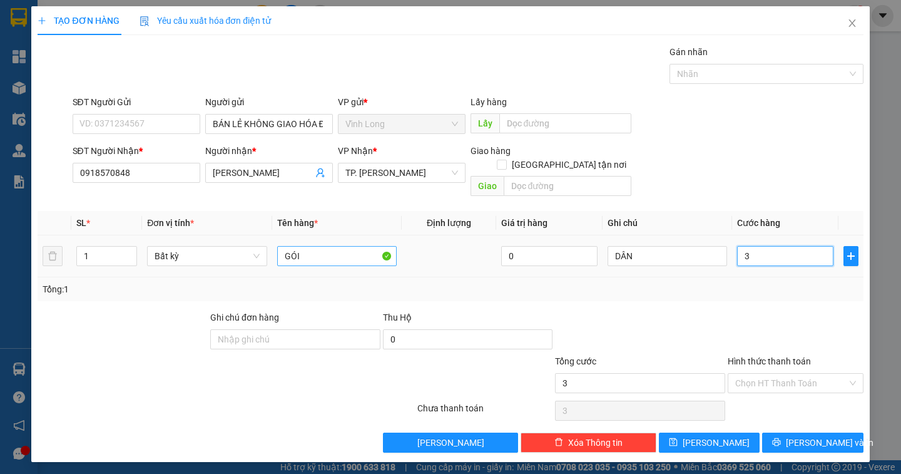
type input "30"
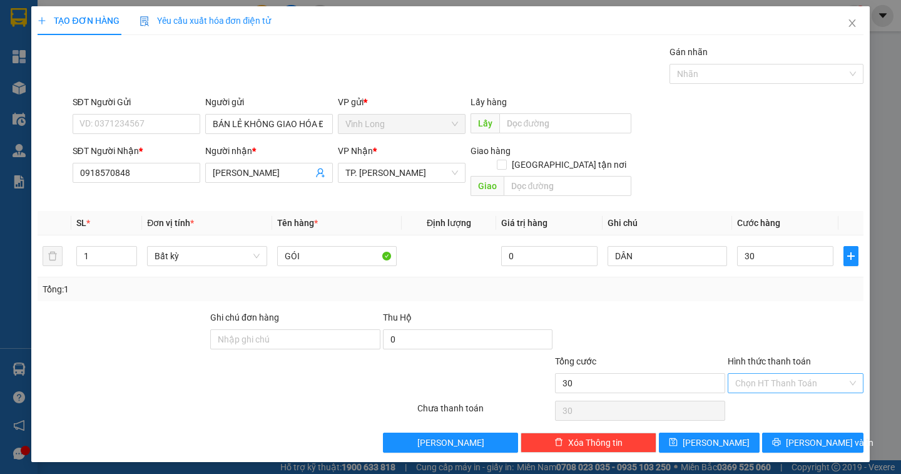
type input "30.000"
click at [755, 373] on input "Hình thức thanh toán" at bounding box center [791, 382] width 112 height 19
click at [765, 398] on div "Tại văn phòng" at bounding box center [795, 394] width 121 height 14
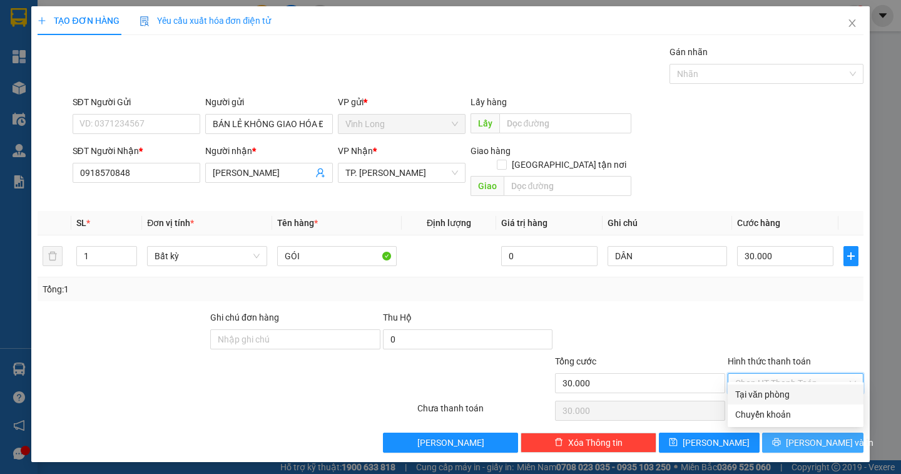
type input "0"
click at [835, 435] on span "[PERSON_NAME] và In" at bounding box center [830, 442] width 88 height 14
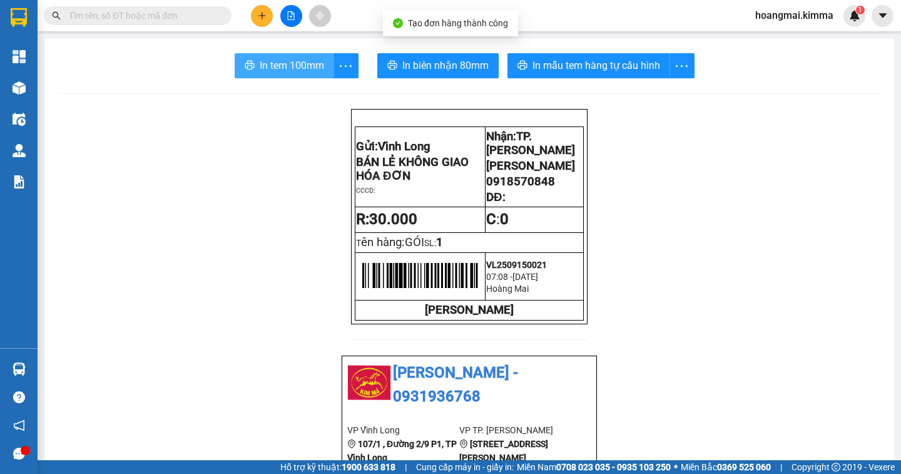
click at [302, 69] on span "In tem 100mm" at bounding box center [292, 66] width 64 height 16
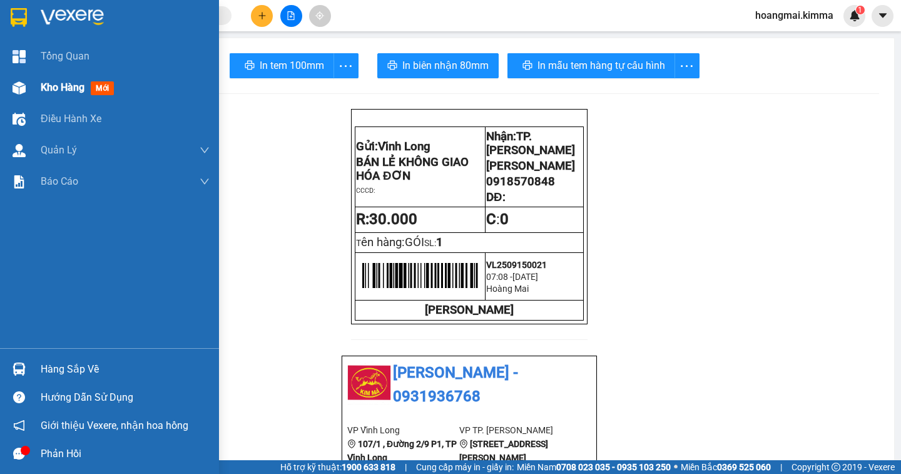
click at [32, 82] on div "Kho hàng mới" at bounding box center [109, 87] width 219 height 31
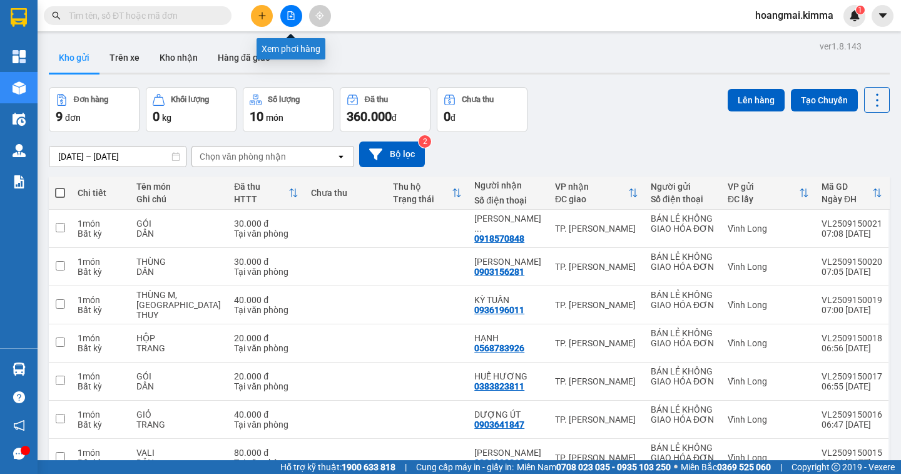
click at [293, 20] on button at bounding box center [291, 16] width 22 height 22
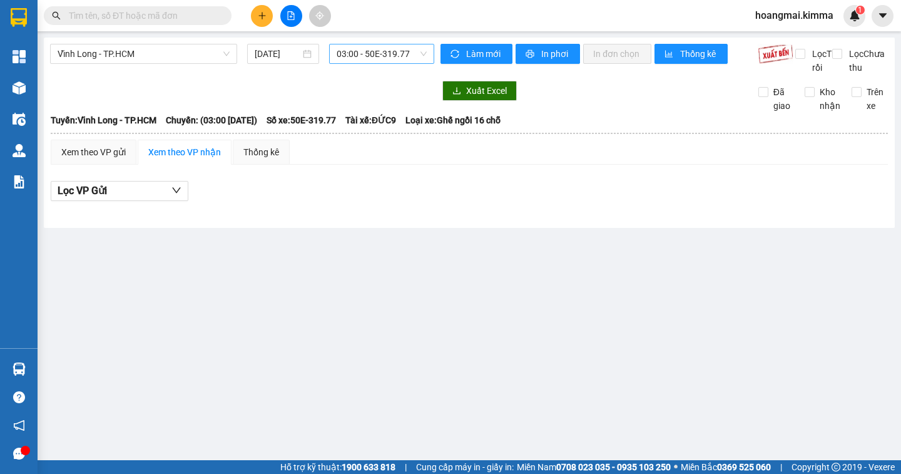
click at [382, 56] on span "03:00 - 50E-319.77" at bounding box center [382, 53] width 90 height 19
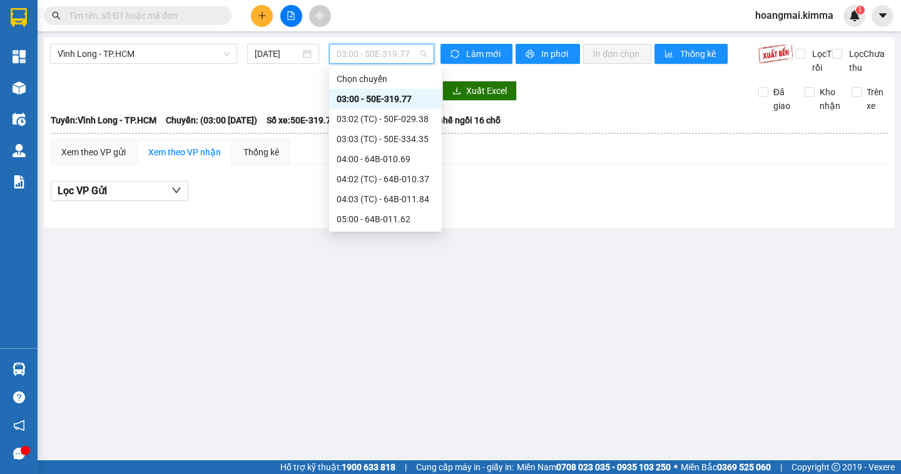
scroll to position [63, 0]
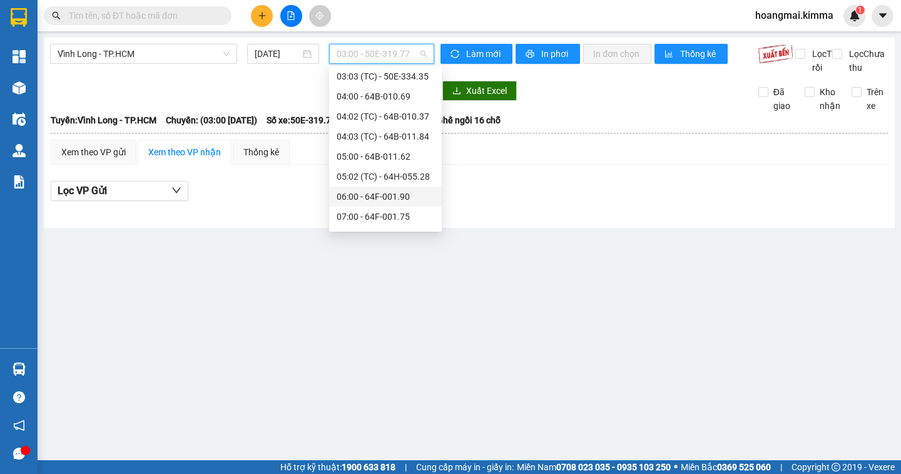
click at [390, 198] on div "06:00 - 64F-001.90" at bounding box center [386, 197] width 98 height 14
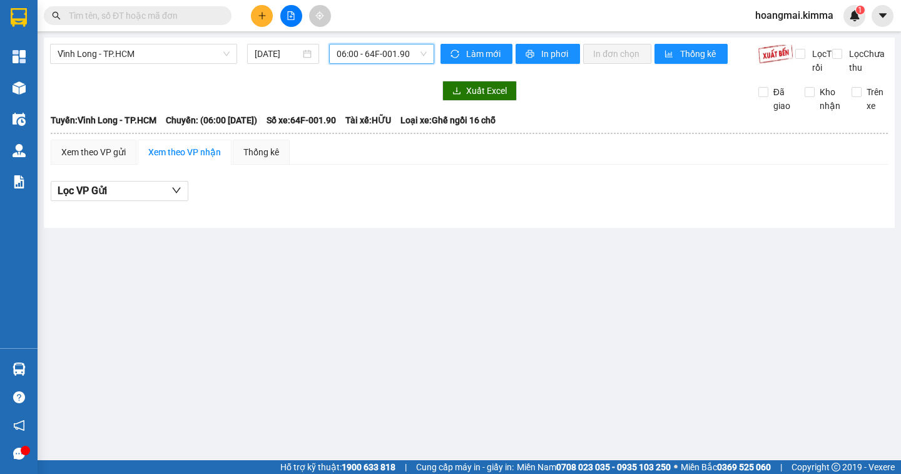
click at [375, 63] on span "06:00 - 64F-001.90" at bounding box center [382, 53] width 90 height 19
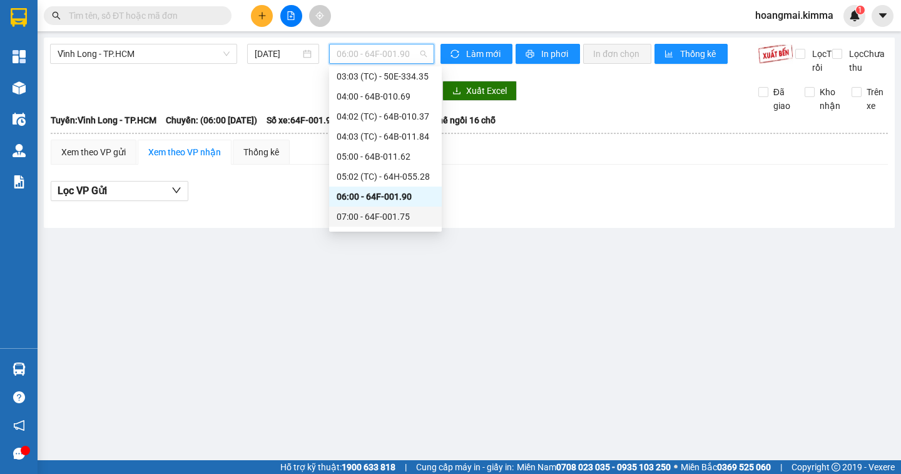
click at [384, 218] on div "07:00 - 64F-001.75" at bounding box center [386, 217] width 98 height 14
